Goal: Check status: Check status

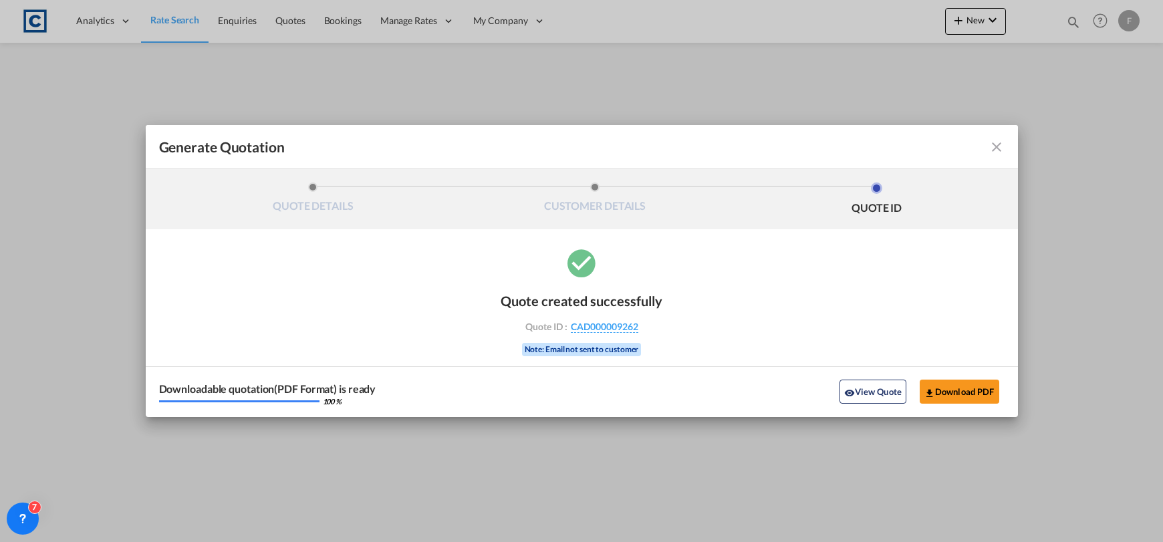
select select "Quotes"
click at [1000, 141] on md-icon "icon-close fg-AAA8AD cursor m-0" at bounding box center [997, 147] width 16 height 16
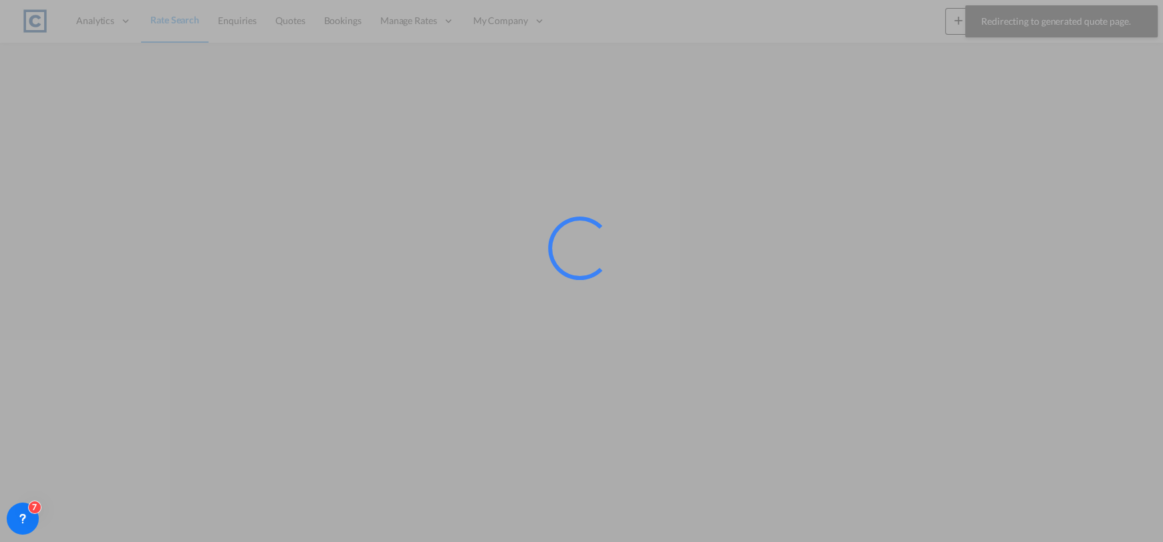
click at [1072, 22] on div at bounding box center [581, 271] width 1163 height 542
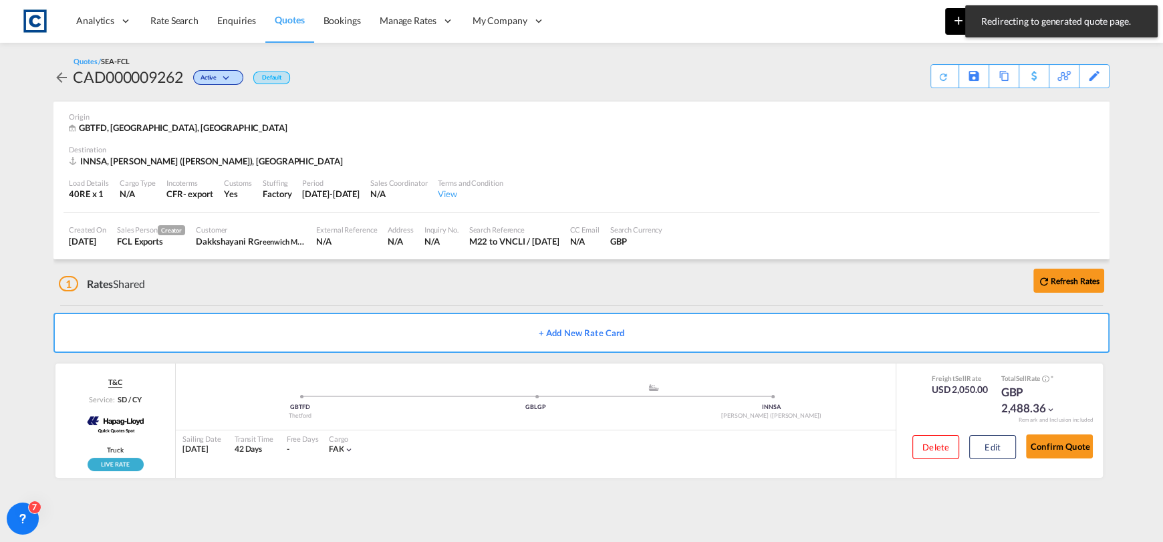
click at [951, 32] on button "New" at bounding box center [975, 21] width 61 height 27
click at [916, 32] on md-backdrop at bounding box center [581, 271] width 1163 height 542
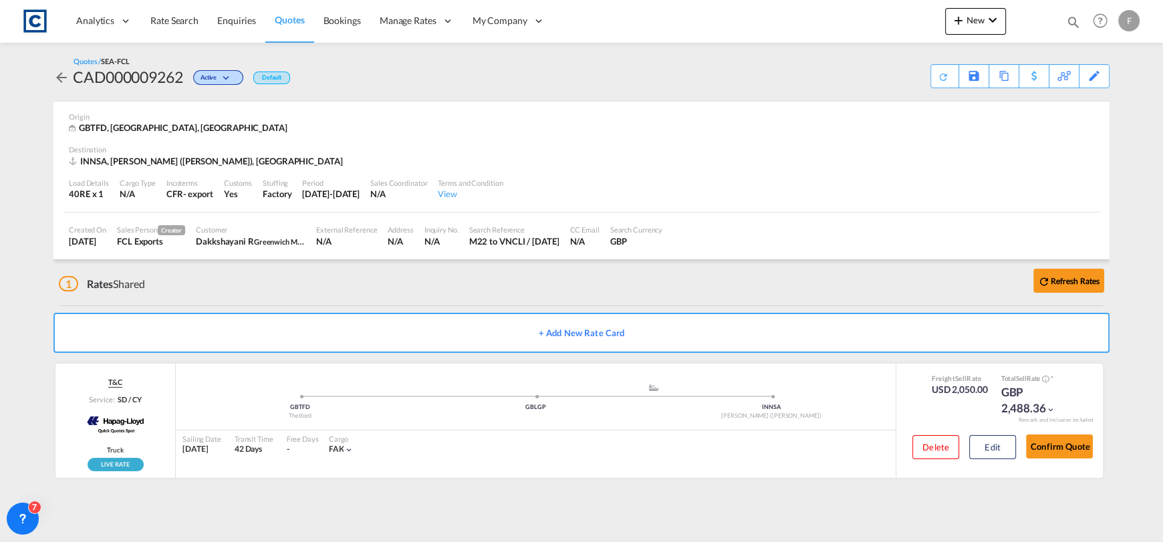
click at [1073, 21] on md-icon "icon-magnify" at bounding box center [1073, 22] width 15 height 15
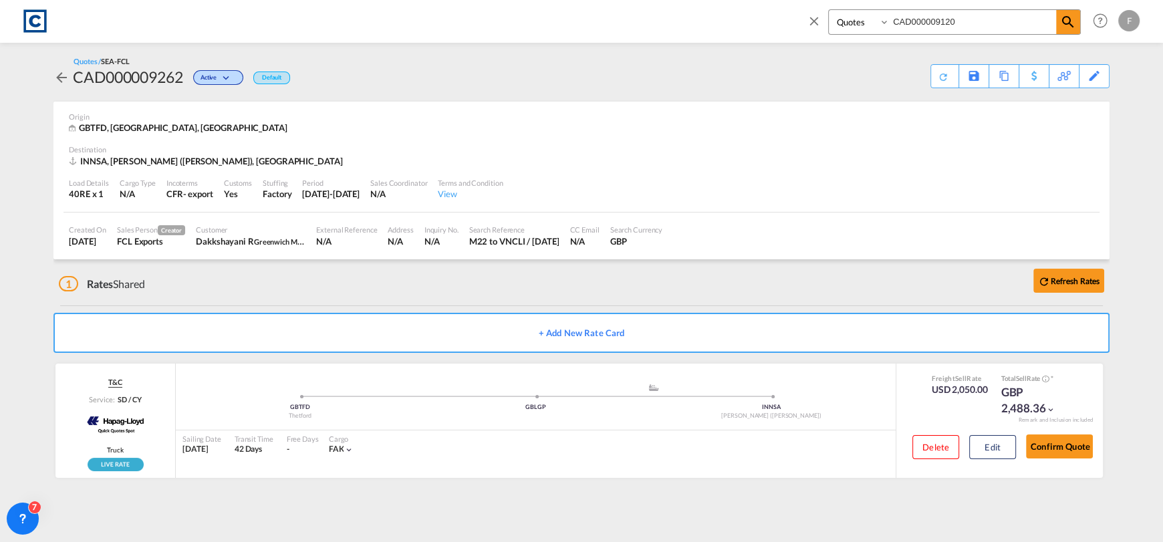
click at [998, 21] on input "CAD000009120" at bounding box center [973, 21] width 166 height 23
drag, startPoint x: 998, startPoint y: 21, endPoint x: 720, endPoint y: 39, distance: 278.6
click at [720, 39] on div "Bookings Quotes Enquiries CAD000009120 Help Resources Product Release F My Prof…" at bounding box center [581, 20] width 1123 height 41
paste input "223"
type input "CAD000009223"
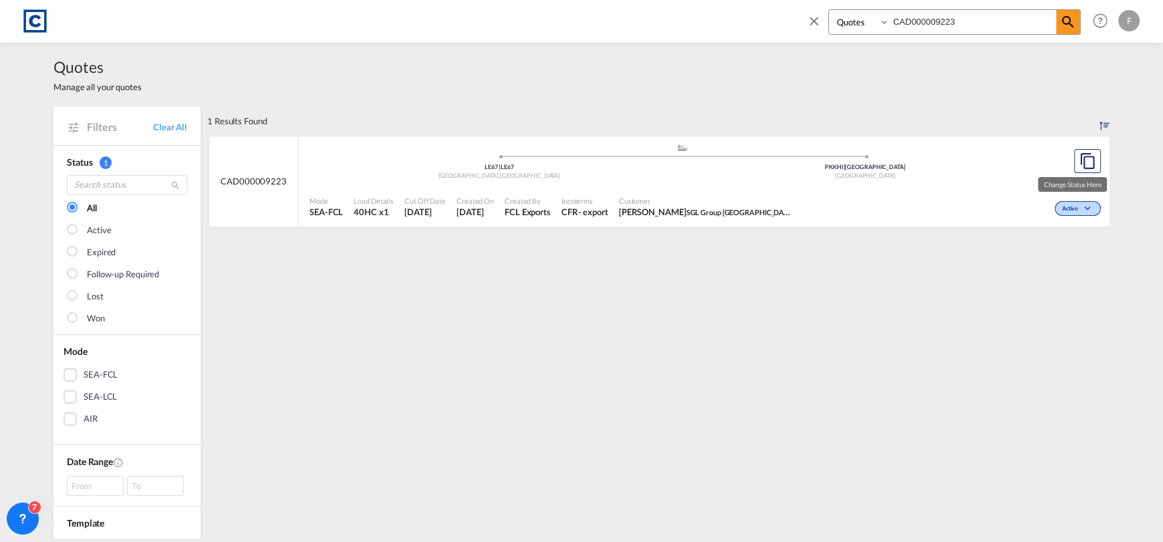
click at [1075, 213] on span "Active" at bounding box center [1071, 209] width 19 height 9
click at [1054, 267] on span "Won" at bounding box center [1052, 266] width 34 height 15
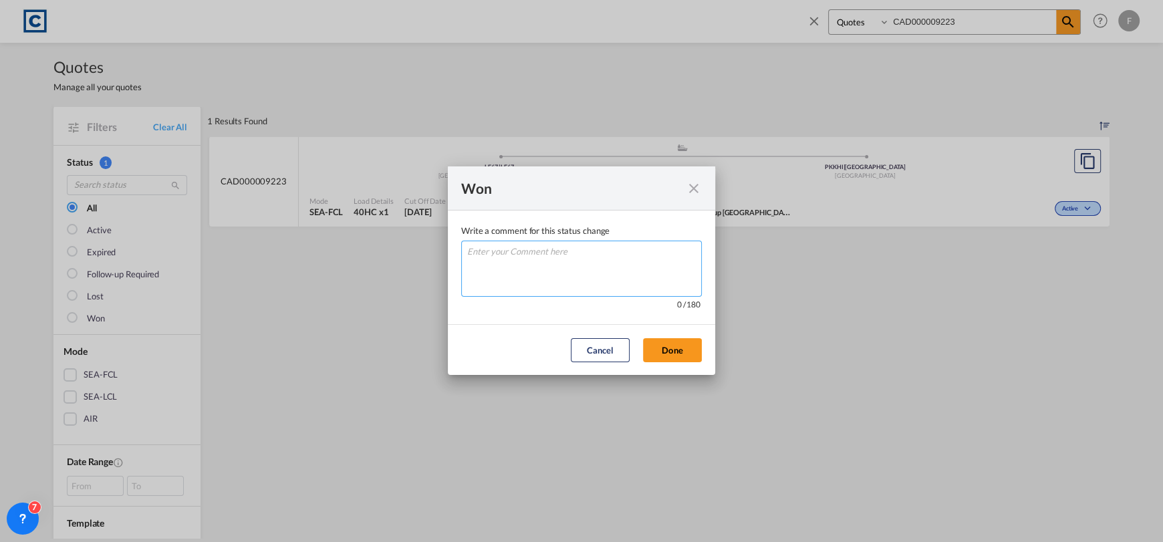
drag, startPoint x: 615, startPoint y: 257, endPoint x: 612, endPoint y: 293, distance: 35.6
click at [614, 257] on textarea "Write a comment ..." at bounding box center [581, 269] width 241 height 56
type textarea "W"
click at [691, 366] on md-dialog-actions "Cancel Done" at bounding box center [581, 349] width 267 height 51
click at [692, 354] on button "Done" at bounding box center [672, 350] width 59 height 24
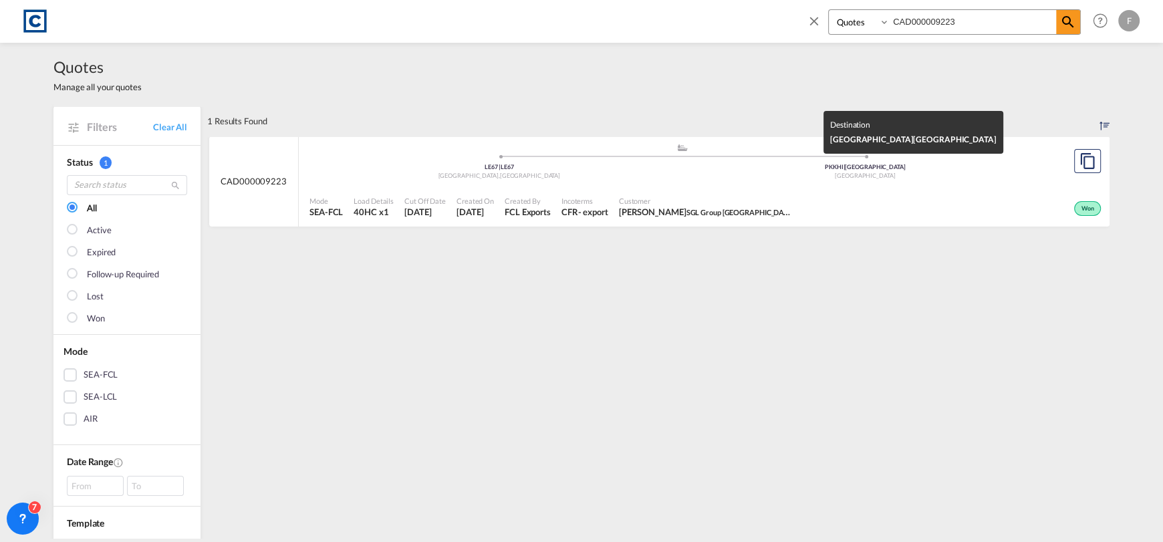
click at [821, 172] on div "[GEOGRAPHIC_DATA]" at bounding box center [866, 176] width 366 height 9
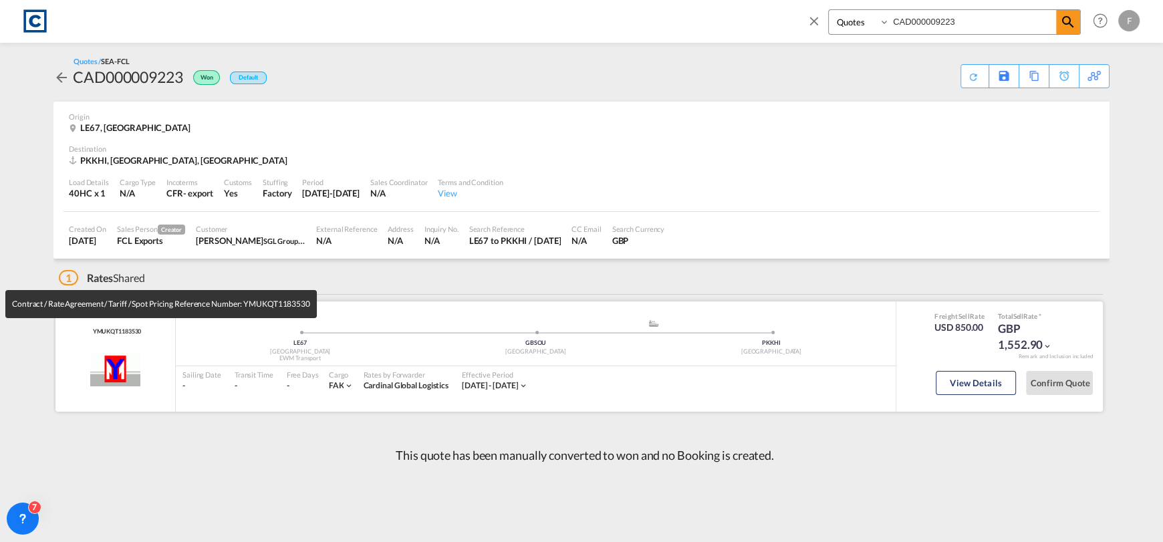
click at [120, 329] on span "YMUKQT1183530" at bounding box center [116, 332] width 52 height 9
copy span "YMUKQT1183530"
click at [120, 334] on span "YMUKQT1183530" at bounding box center [116, 332] width 52 height 9
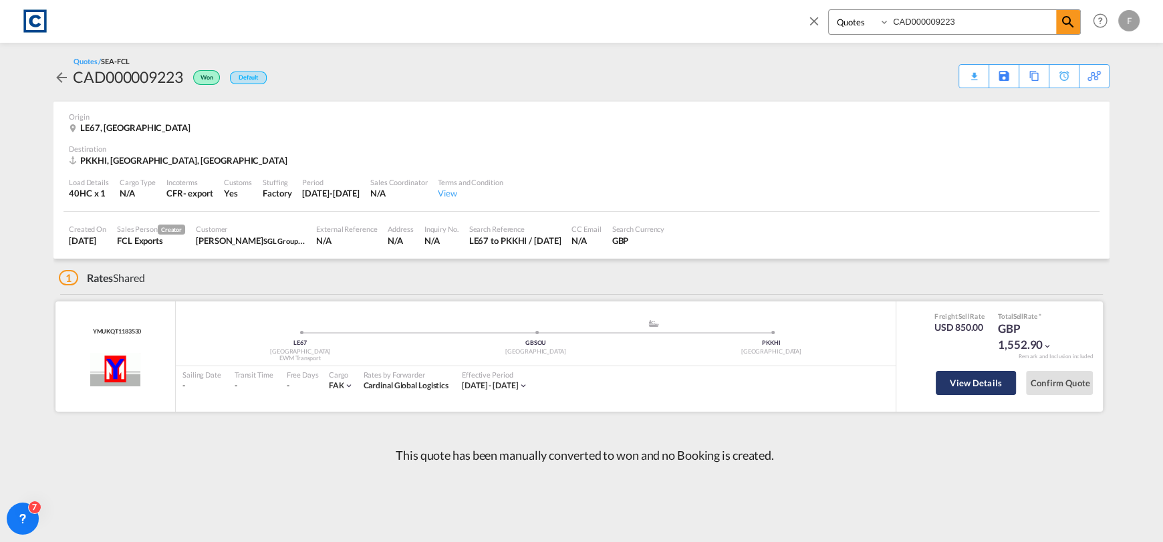
click at [970, 386] on button "View Details" at bounding box center [976, 383] width 80 height 24
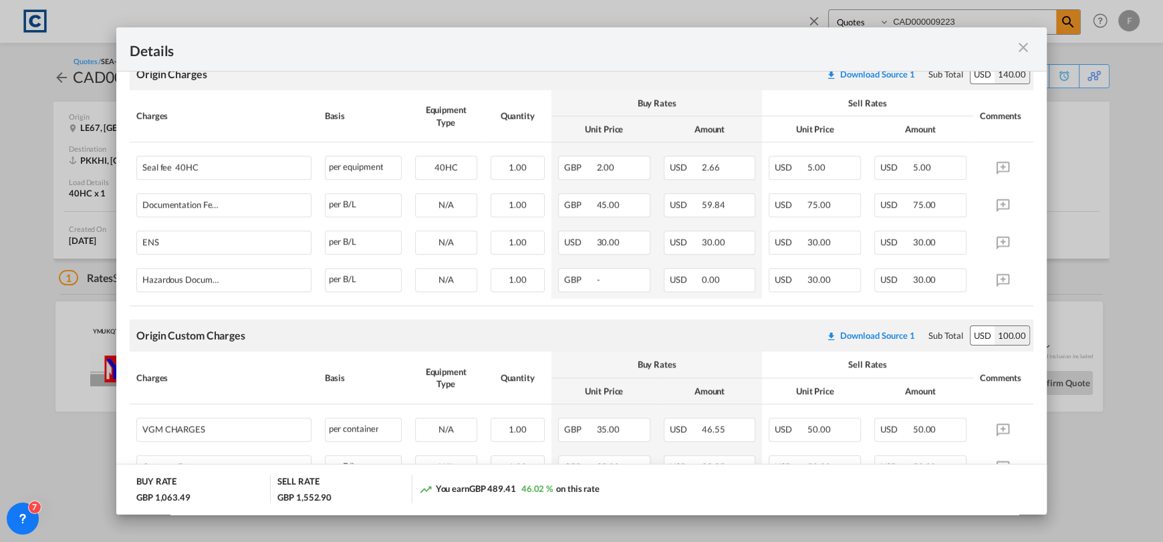
scroll to position [668, 0]
